Goal: Transaction & Acquisition: Purchase product/service

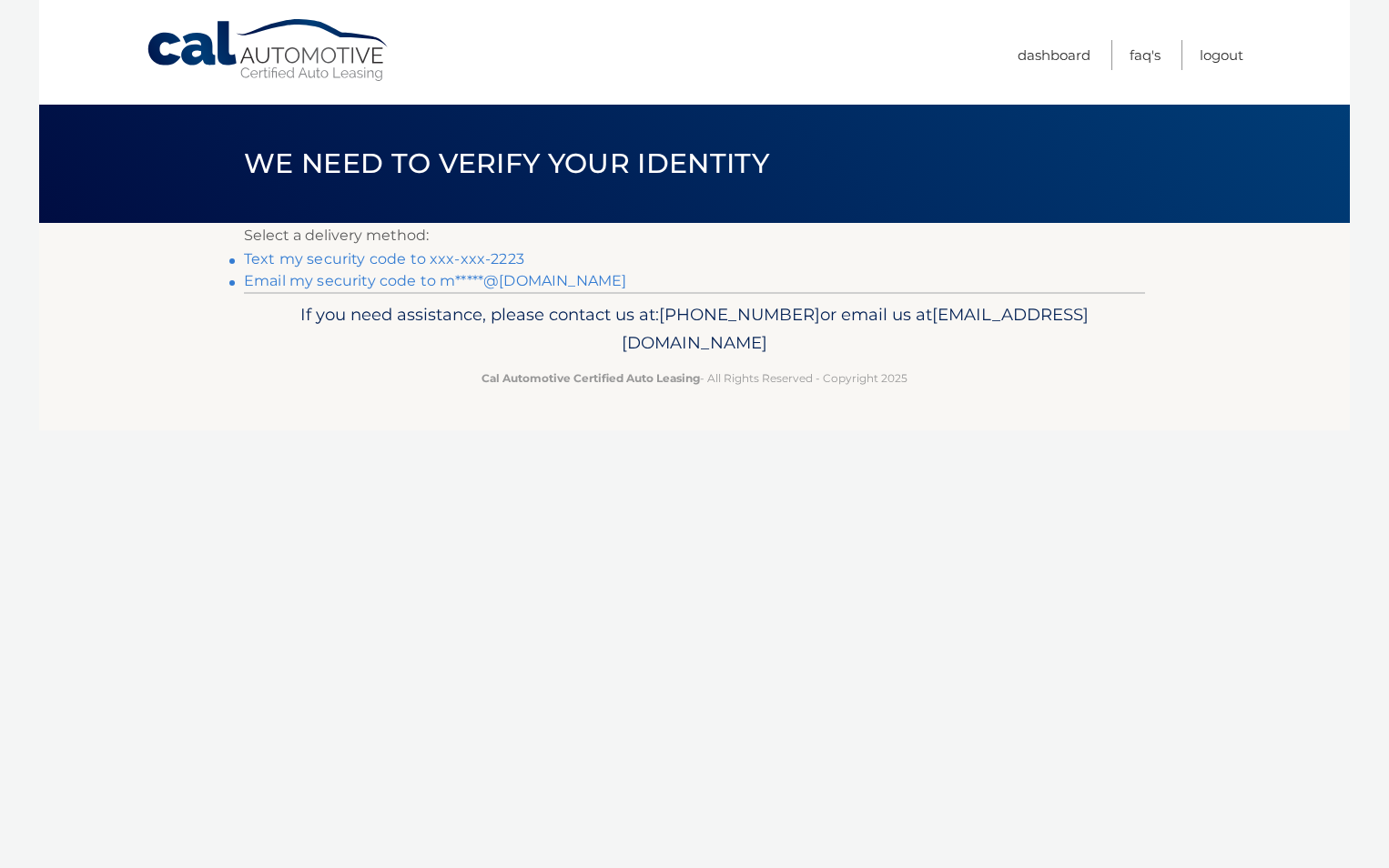
click at [490, 256] on link "Text my security code to xxx-xxx-2223" at bounding box center [384, 259] width 281 height 17
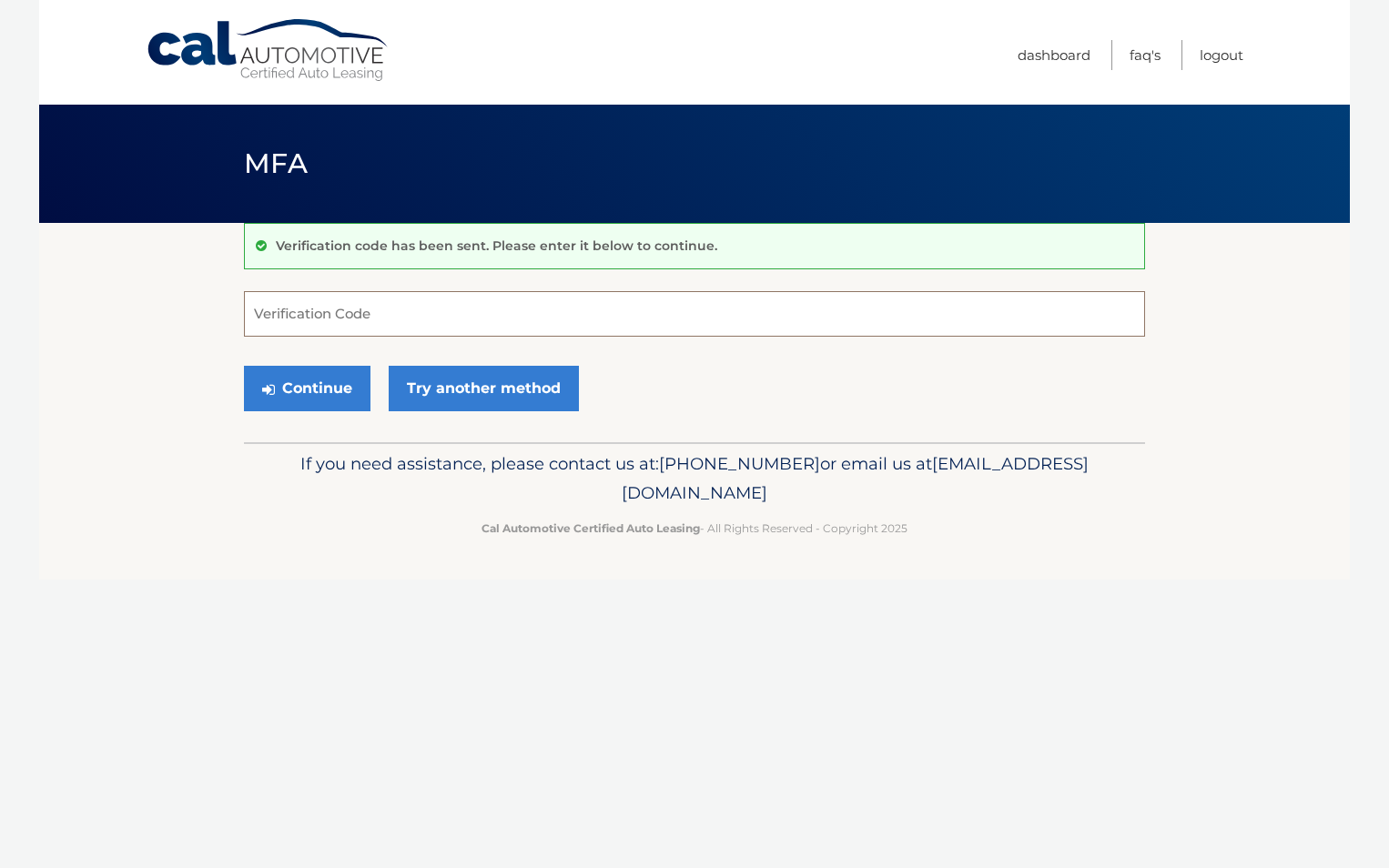
click at [619, 321] on input "Verification Code" at bounding box center [694, 313] width 901 height 45
type input "161835"
click at [309, 396] on button "Continue" at bounding box center [307, 389] width 126 height 45
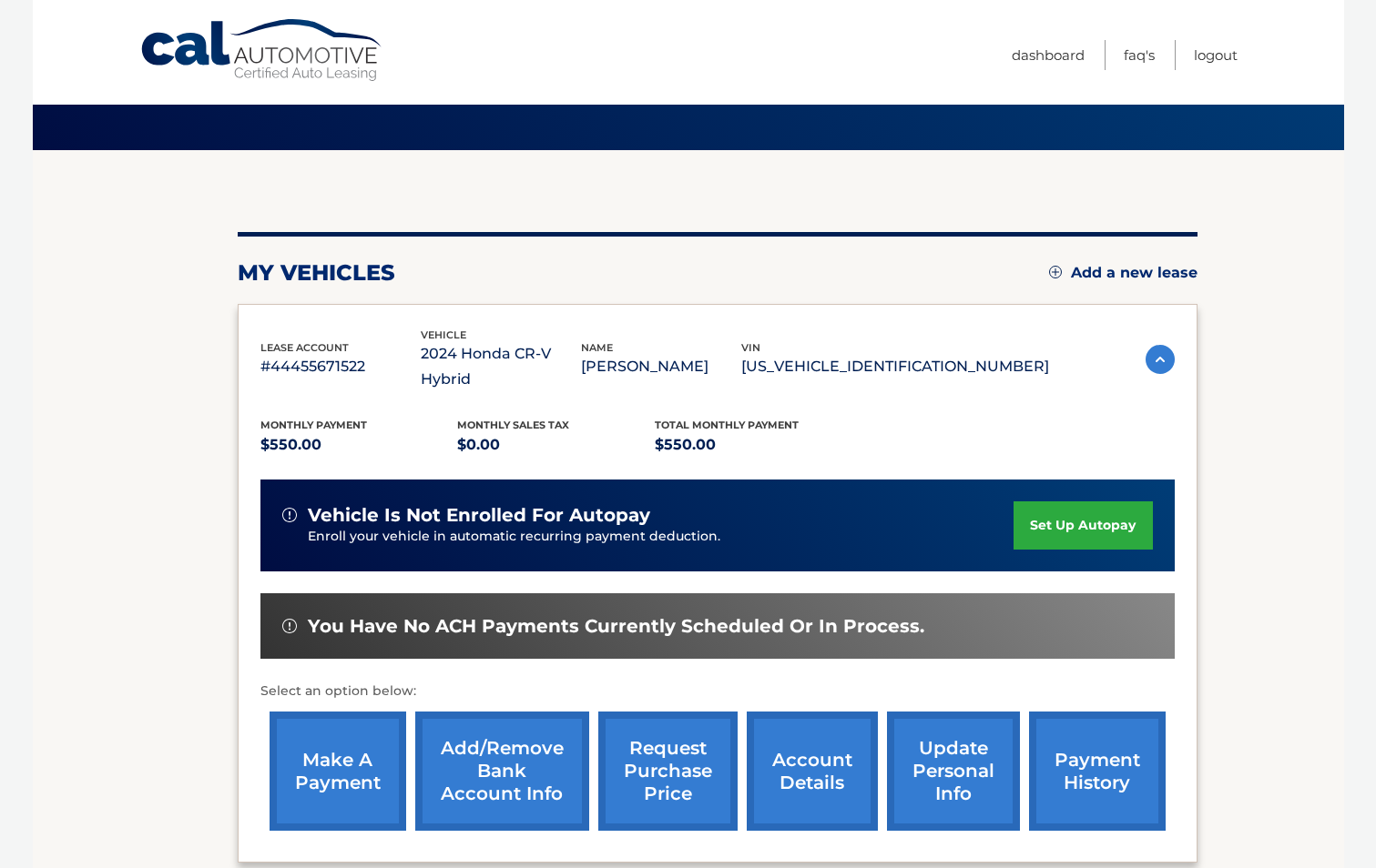
scroll to position [182, 0]
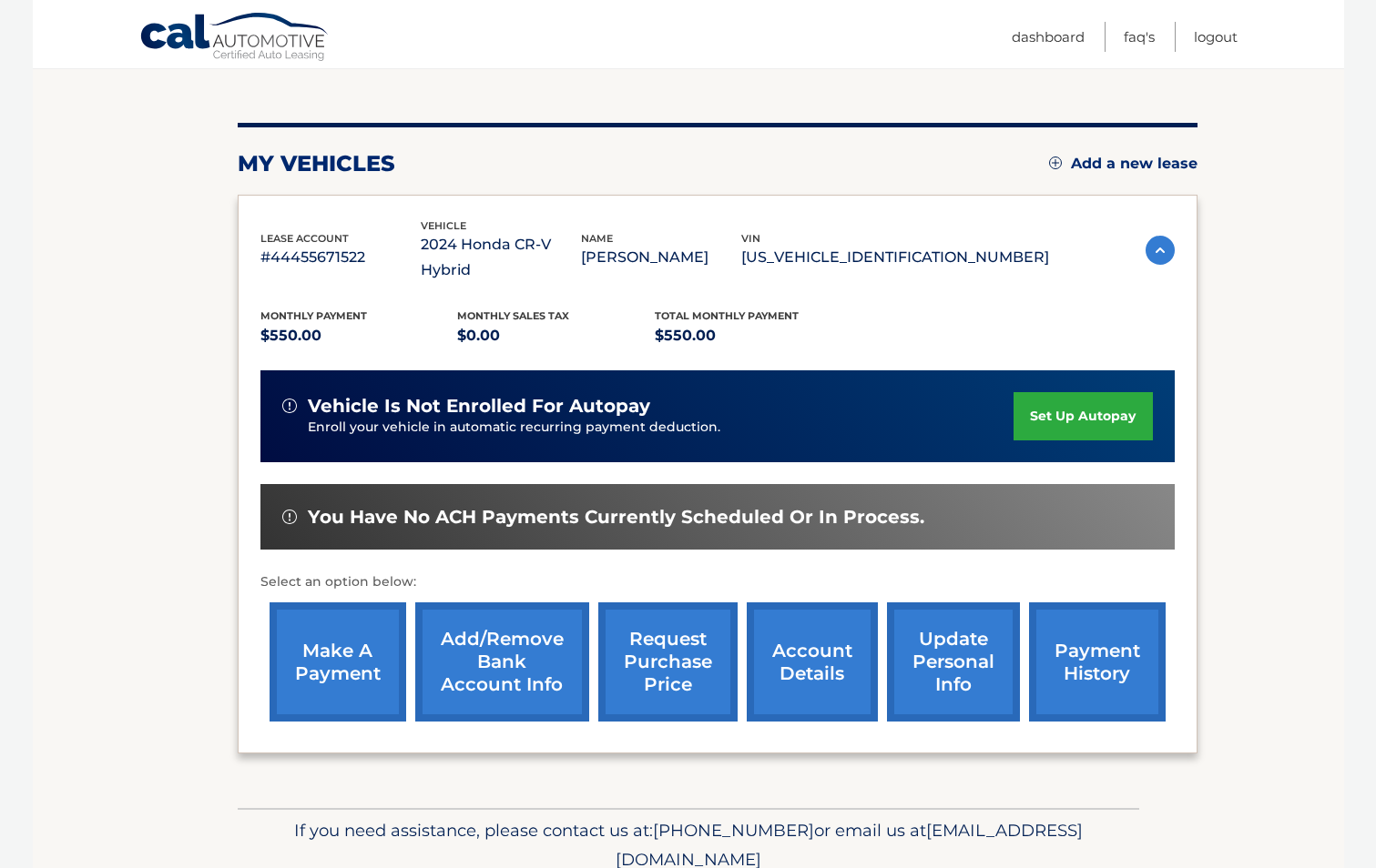
click at [356, 633] on link "make a payment" at bounding box center [337, 662] width 137 height 120
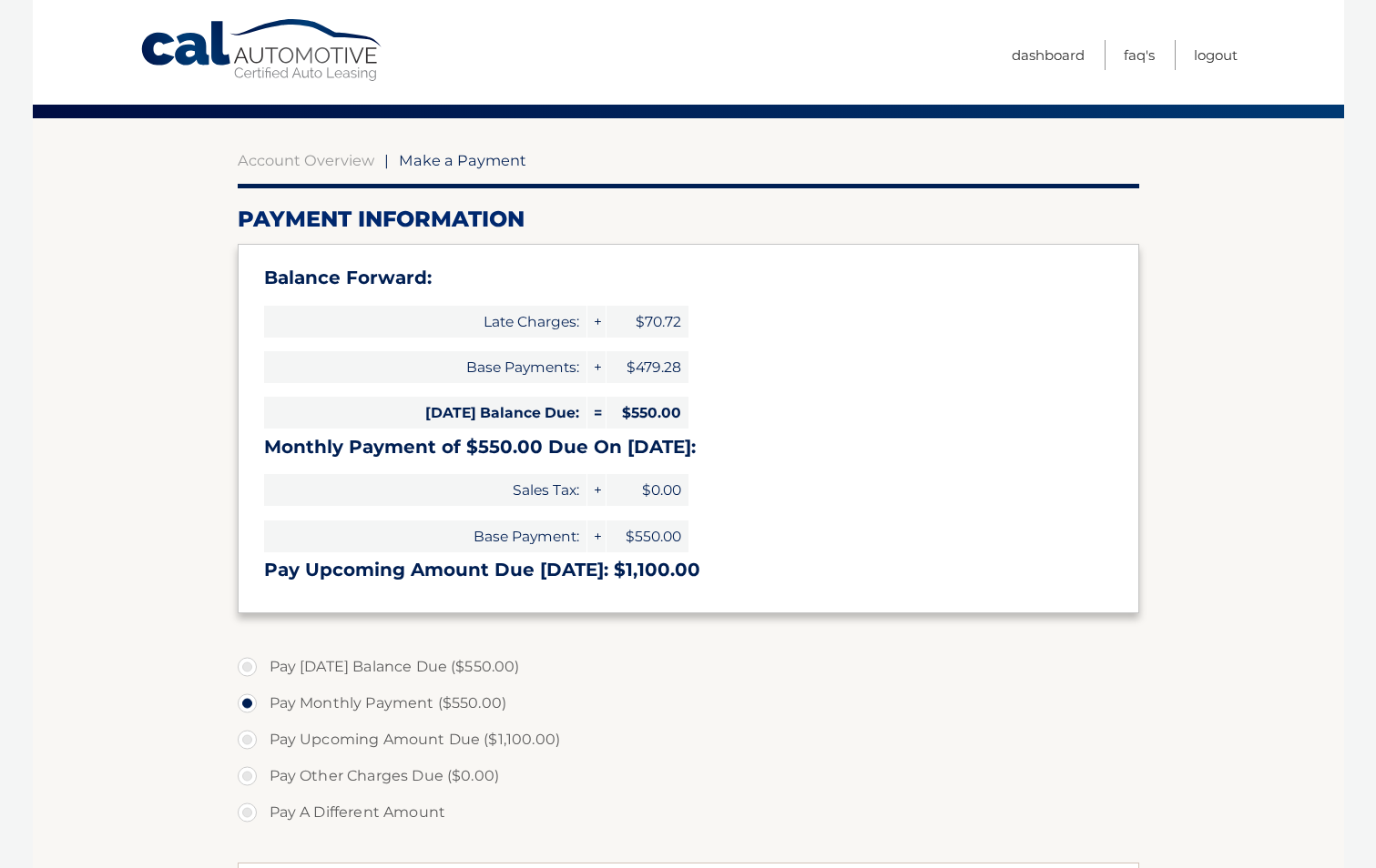
scroll to position [273, 0]
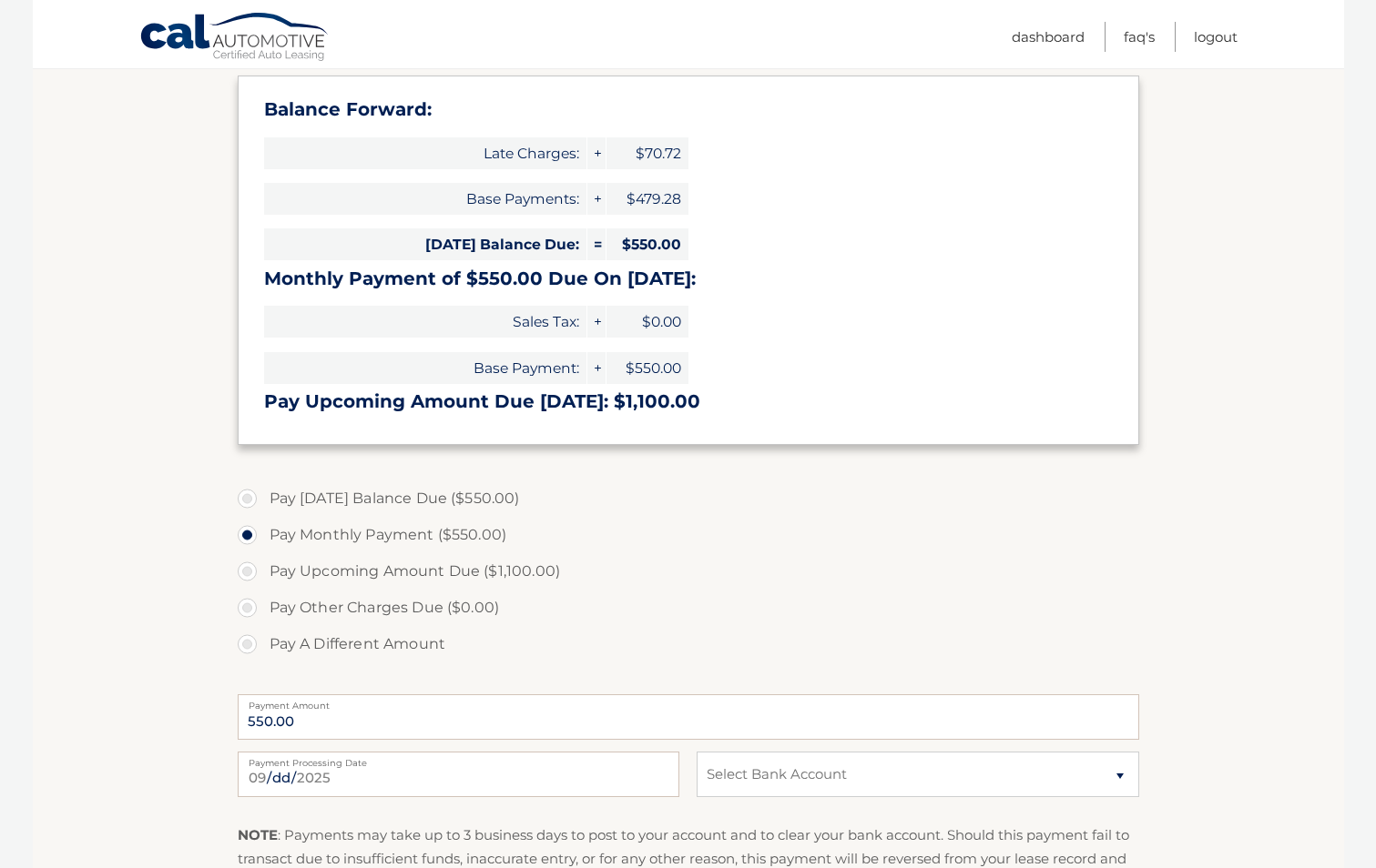
click at [252, 641] on label "Pay A Different Amount" at bounding box center [688, 644] width 901 height 37
click at [252, 641] on input "Pay A Different Amount" at bounding box center [253, 640] width 18 height 29
radio input "true"
click at [420, 717] on input "Payment Amount" at bounding box center [688, 717] width 901 height 45
type input "800.00"
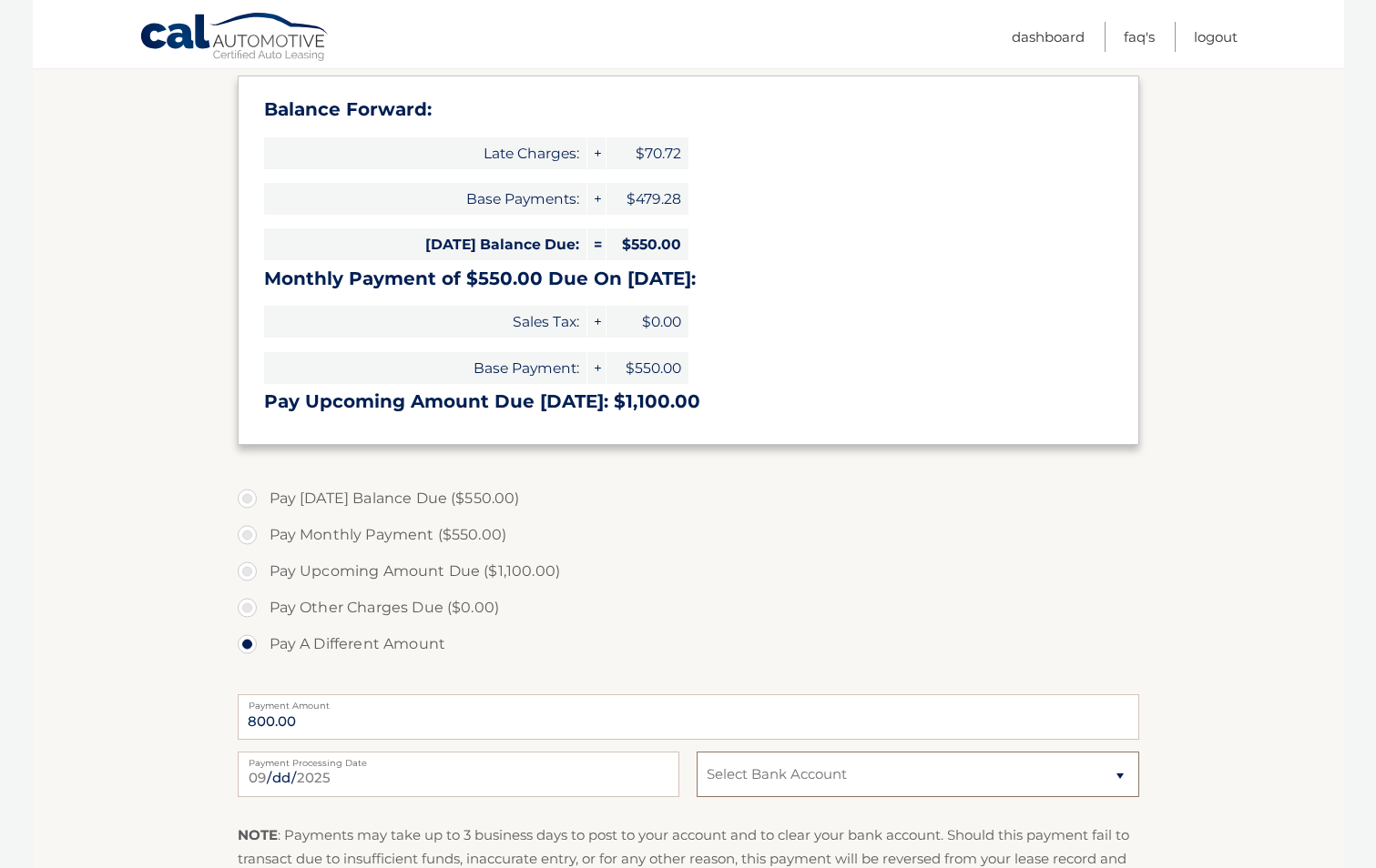
click at [780, 751] on select "Select Bank Account Checking JPMORGAN CHASE BANK, NA *****8232 Checking JPMORGA…" at bounding box center [917, 774] width 442 height 45
click at [786, 784] on select "Select Bank Account Checking JPMORGAN CHASE BANK, NA *****8232 Checking JPMORGA…" at bounding box center [917, 774] width 442 height 45
select select "MzZiMGMxZmItZThmNy00ODQ4LTk4ZjEtYTM2OWM3MWViM2Yz"
click at [697, 751] on select "Select Bank Account Checking JPMORGAN CHASE BANK, NA *****8232 Checking JPMORGA…" at bounding box center [917, 774] width 442 height 45
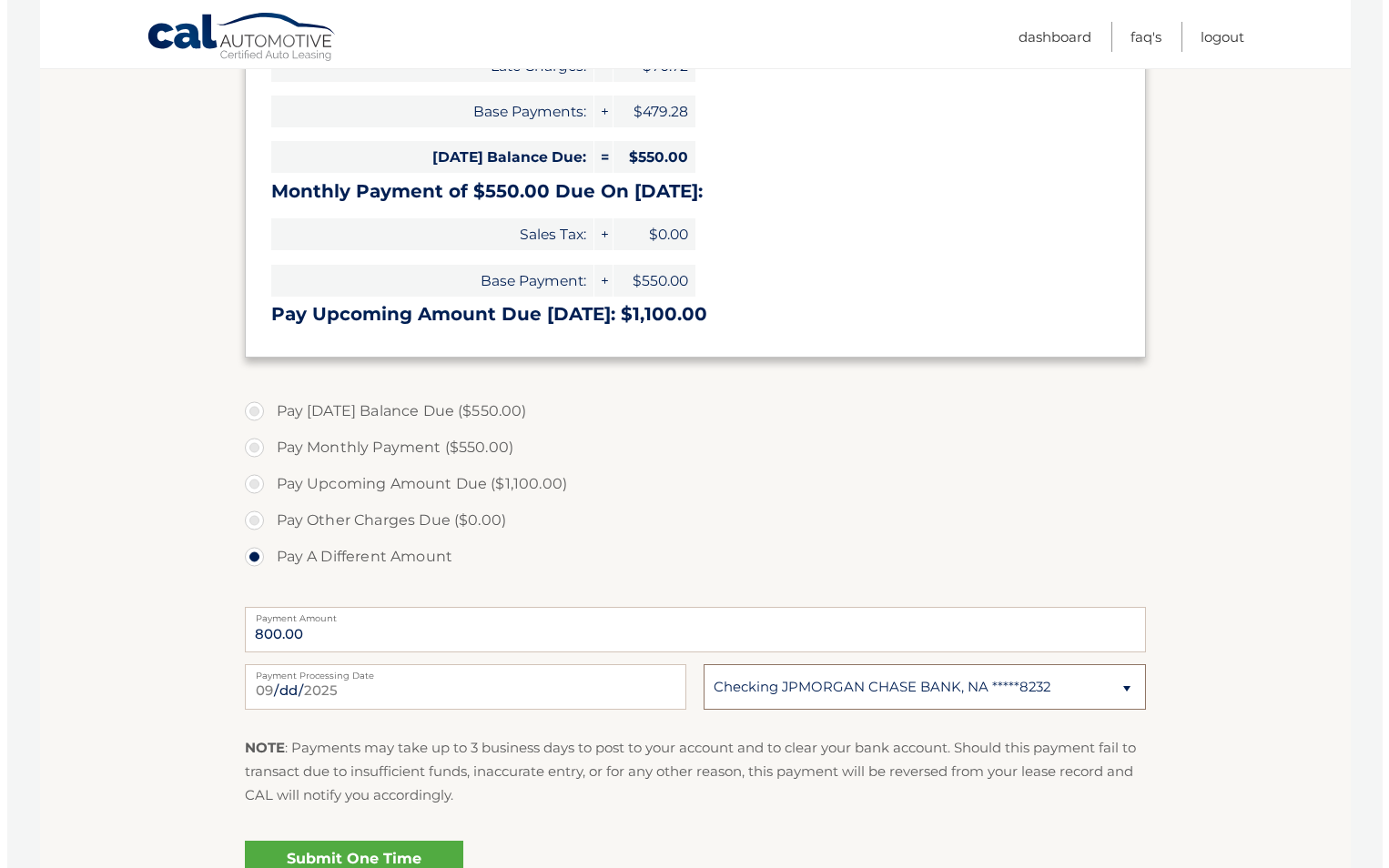
scroll to position [455, 0]
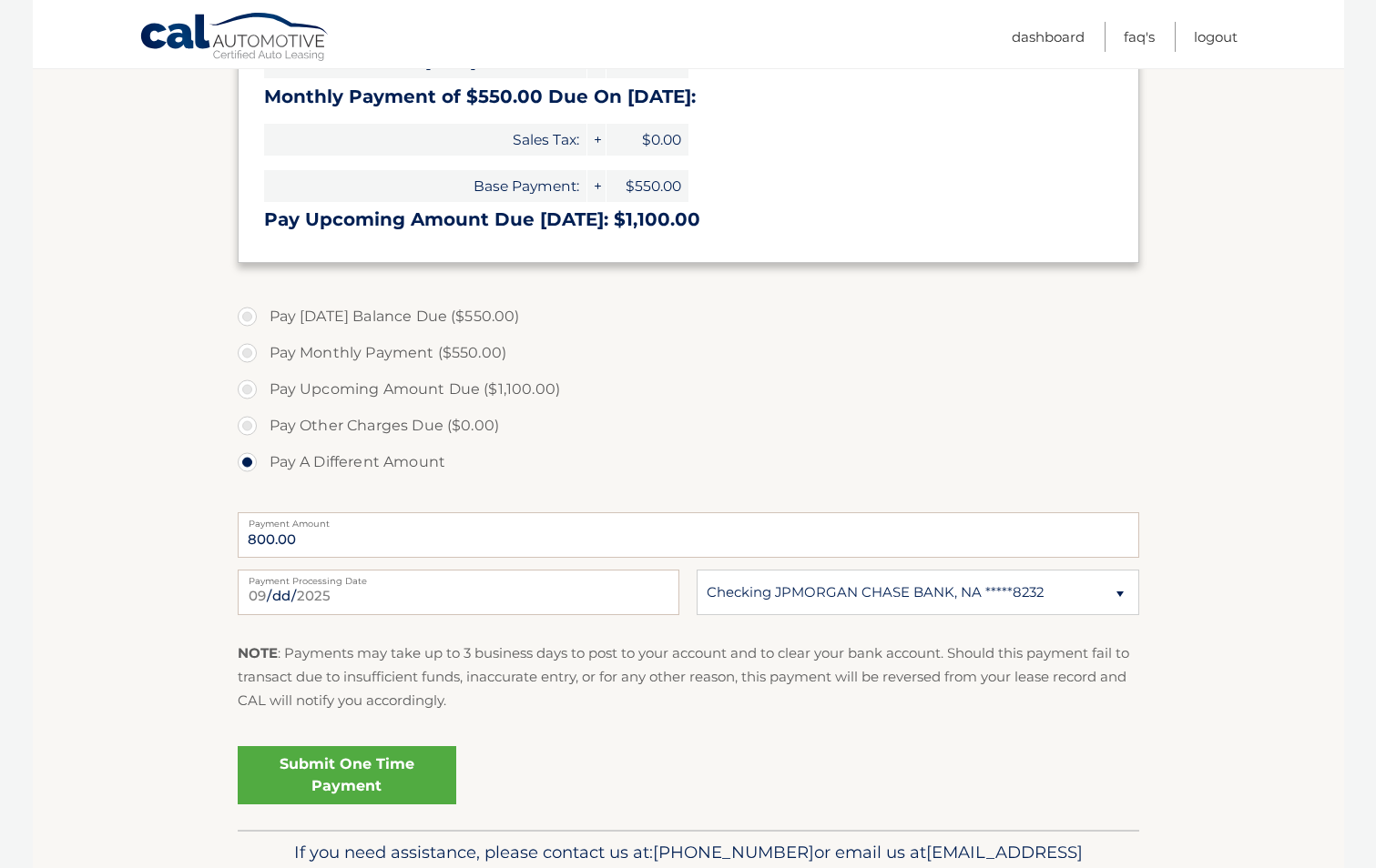
click at [365, 779] on link "Submit One Time Payment" at bounding box center [347, 776] width 219 height 58
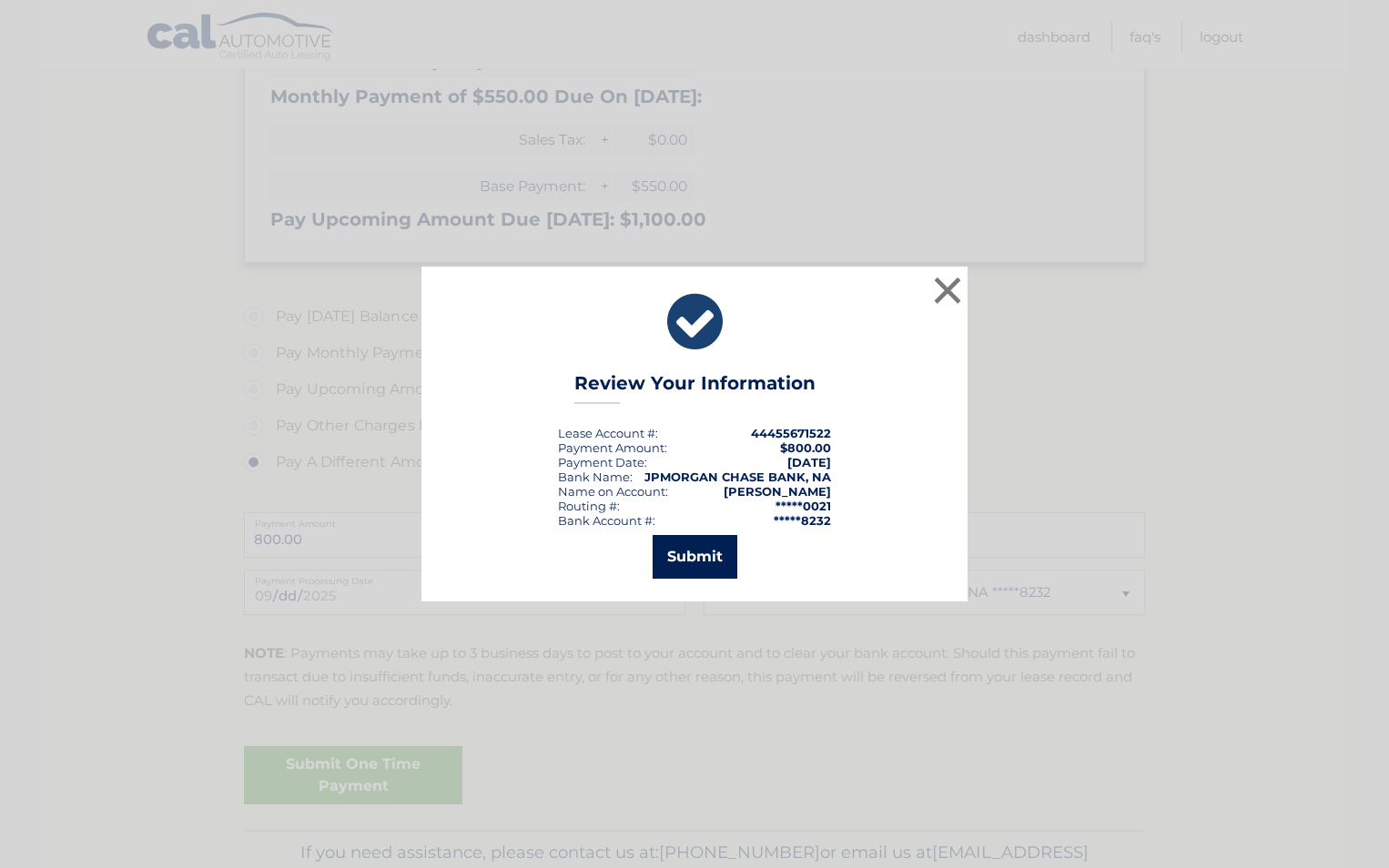
click at [682, 560] on button "Submit" at bounding box center [695, 556] width 85 height 43
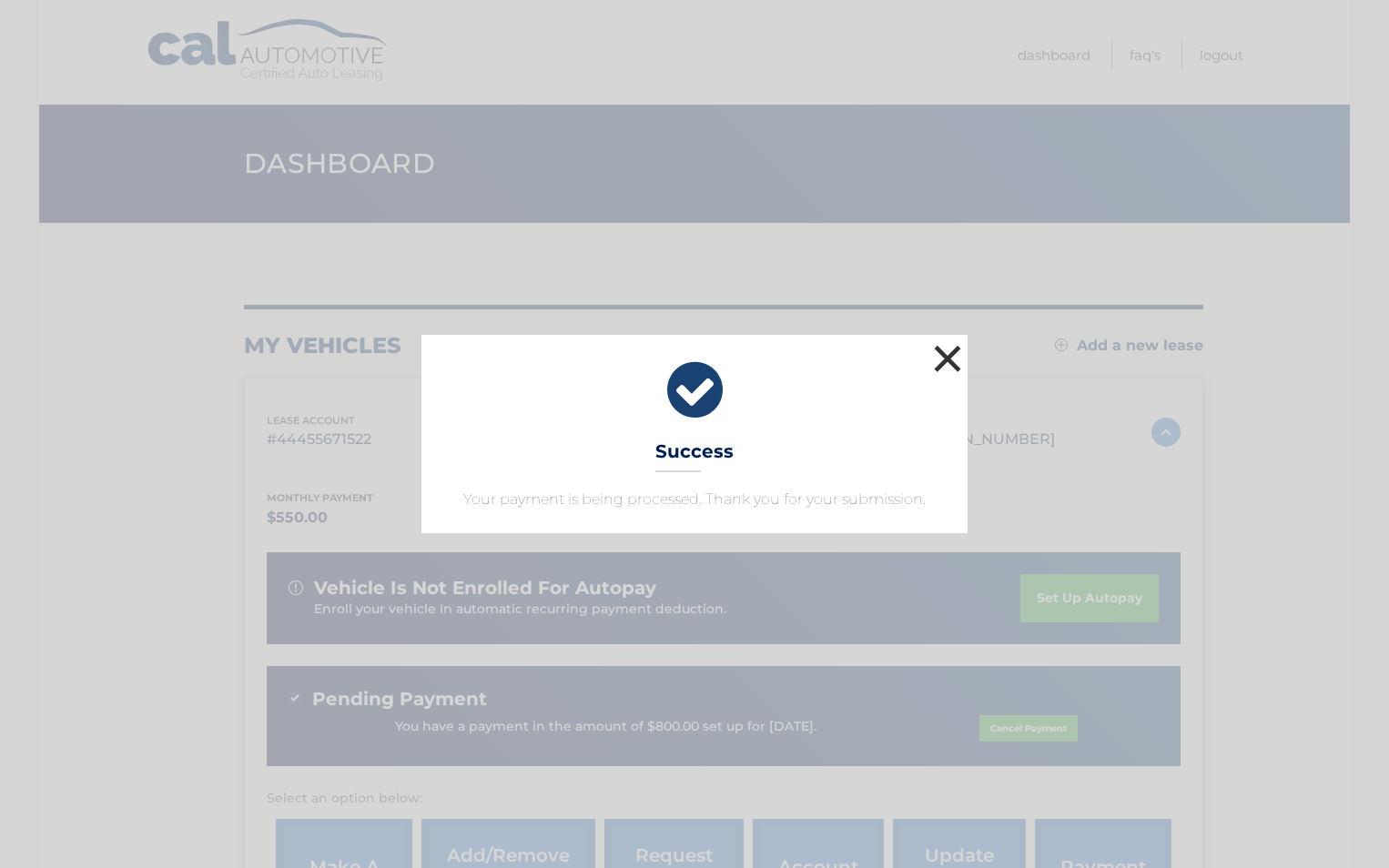
click at [946, 365] on button "×" at bounding box center [947, 359] width 37 height 37
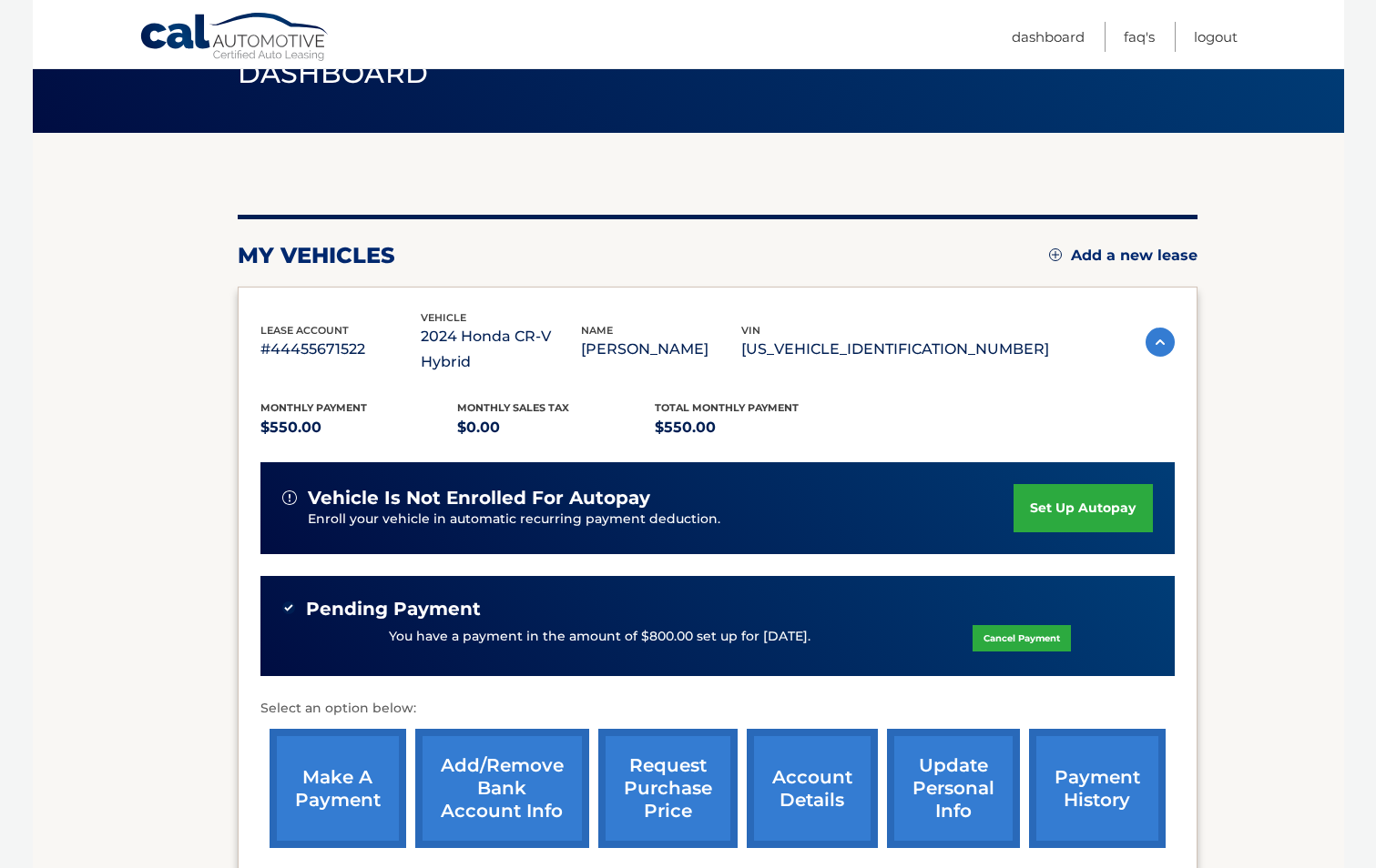
scroll to position [88, 0]
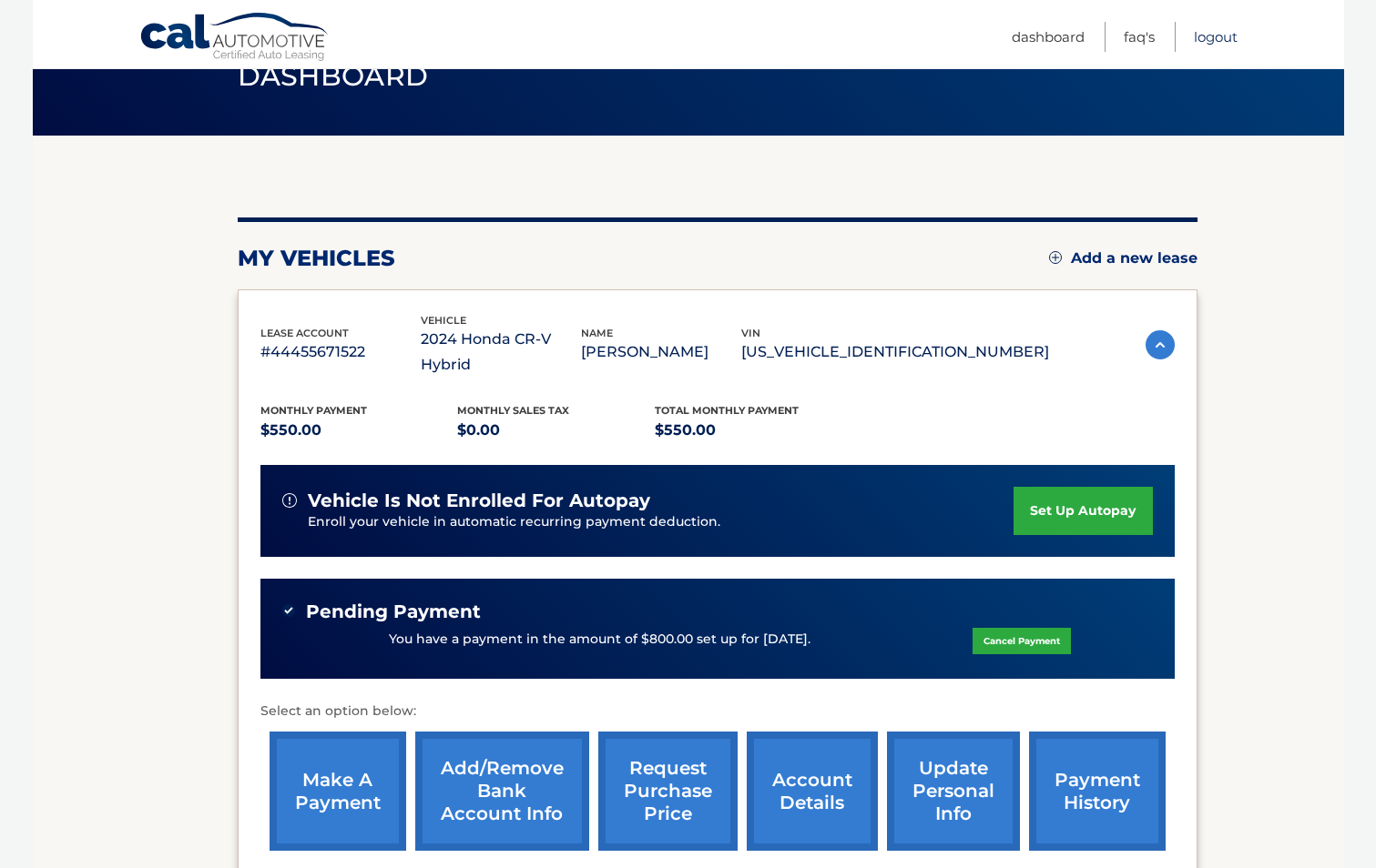
click at [1229, 41] on link "Logout" at bounding box center [1215, 37] width 43 height 30
